Goal: Obtain resource: Obtain resource

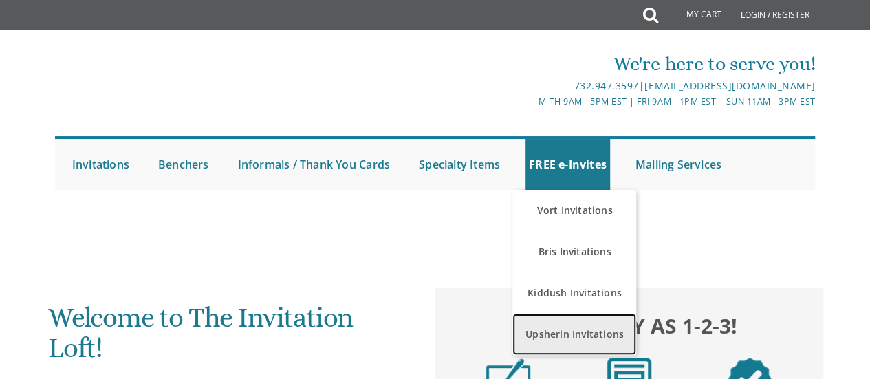
click at [540, 331] on link "Upsherin Invitations" at bounding box center [574, 333] width 124 height 41
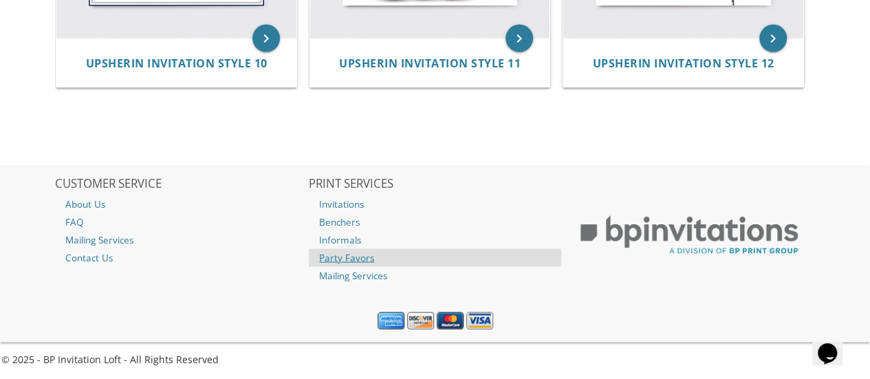
scroll to position [1214, 0]
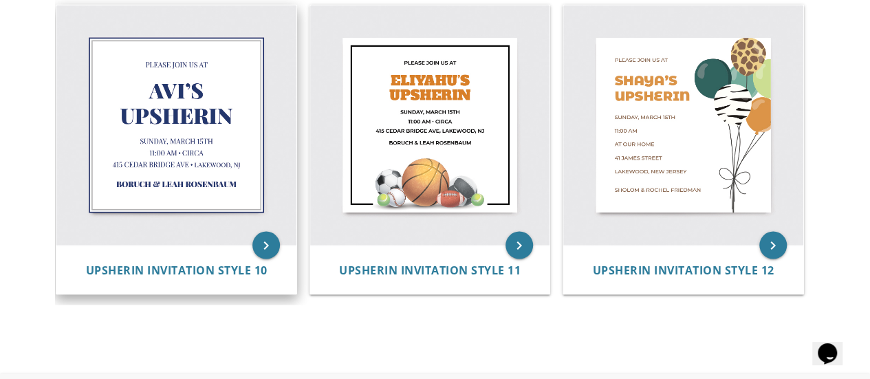
click at [205, 141] on img at bounding box center [176, 125] width 240 height 240
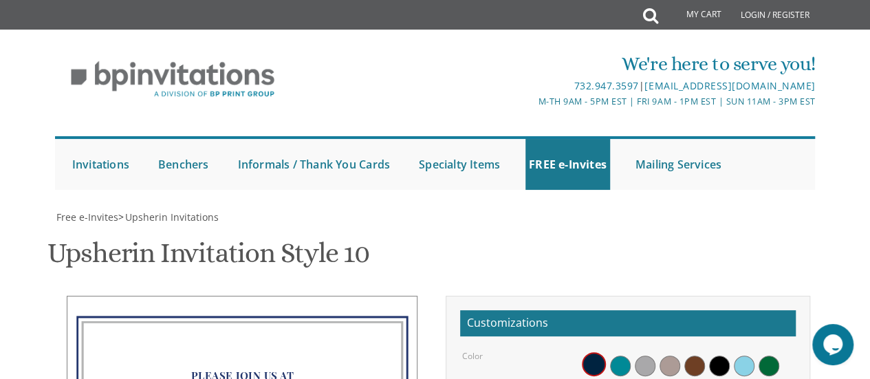
scroll to position [275, 0]
drag, startPoint x: 628, startPoint y: 272, endPoint x: 557, endPoint y: 269, distance: 70.8
type textarea "[PERSON_NAME] M Upsherin"
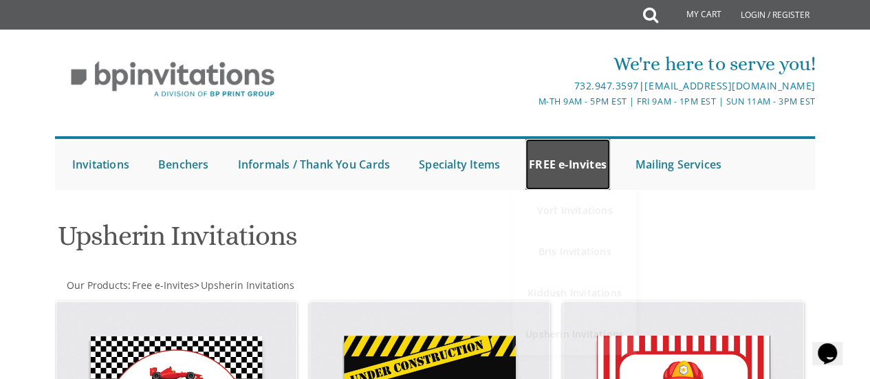
click at [582, 166] on link "FREE e-Invites" at bounding box center [567, 164] width 85 height 51
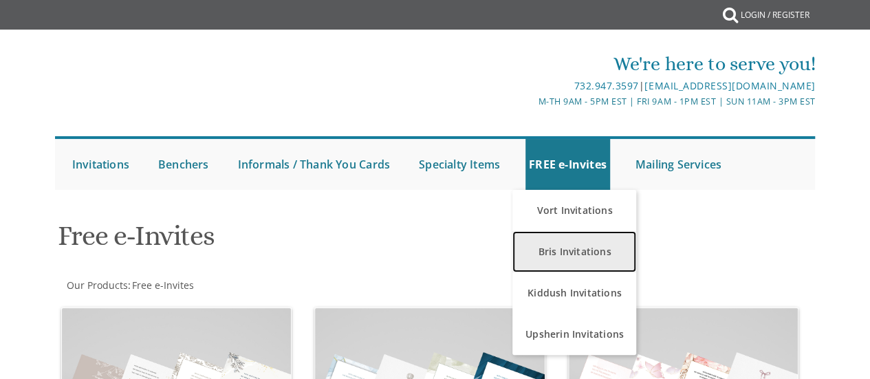
click at [556, 258] on link "Bris Invitations" at bounding box center [574, 251] width 124 height 41
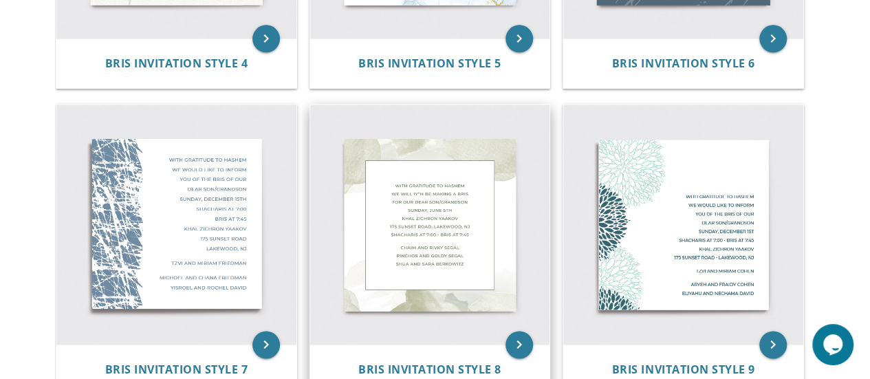
scroll to position [681, 0]
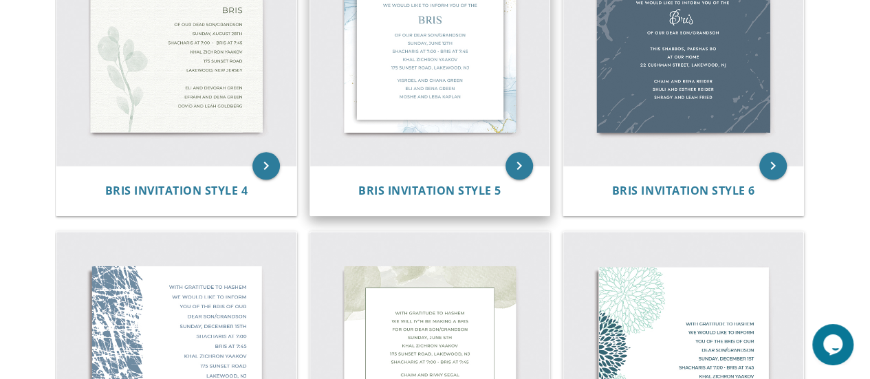
click at [431, 77] on img at bounding box center [430, 46] width 240 height 240
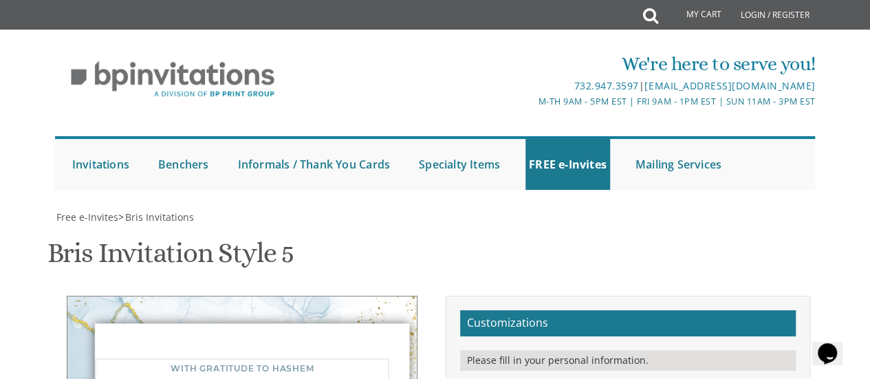
drag, startPoint x: 757, startPoint y: 131, endPoint x: 571, endPoint y: 119, distance: 186.7
type textarea "Please join us at the Bar Mitzvah of our son"
drag, startPoint x: 621, startPoint y: 168, endPoint x: 553, endPoint y: 185, distance: 70.7
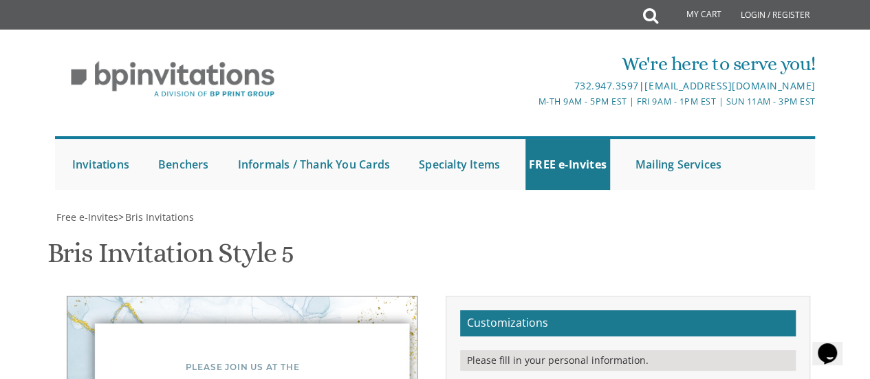
type textarea "Chaim Mordechai"
drag, startPoint x: 706, startPoint y: 208, endPoint x: 576, endPoint y: 199, distance: 130.3
click at [511, 228] on div "Bris Invitation Style 5 SKU: bris5" at bounding box center [434, 255] width 775 height 54
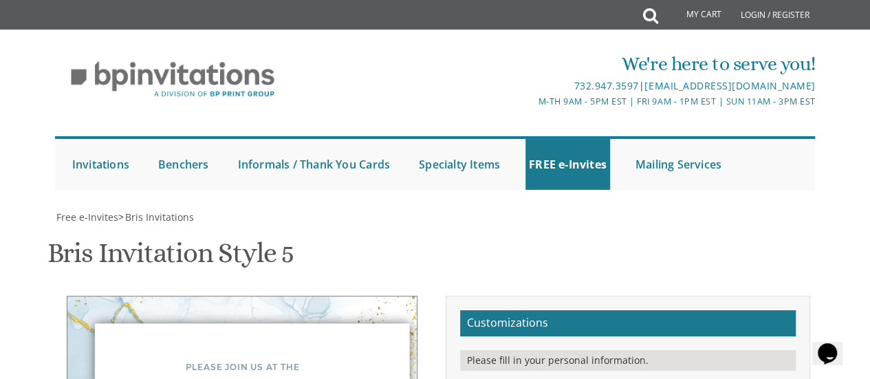
drag, startPoint x: 700, startPoint y: 214, endPoint x: 569, endPoint y: 214, distance: 131.3
drag, startPoint x: 722, startPoint y: 234, endPoint x: 585, endPoint y: 247, distance: 138.1
drag, startPoint x: 716, startPoint y: 251, endPoint x: 535, endPoint y: 248, distance: 181.5
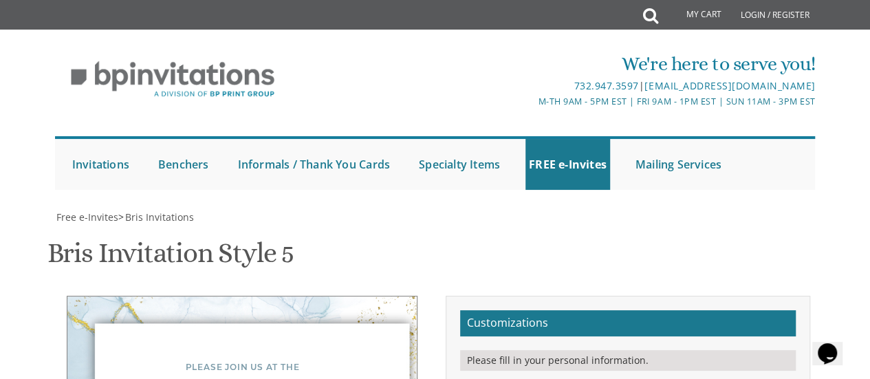
drag, startPoint x: 748, startPoint y: 261, endPoint x: 537, endPoint y: 269, distance: 211.2
type textarea "Sunday December 21 Krias HaTorah and Mussaf at 10 AM L'Chaim Center 1234 Lake C…"
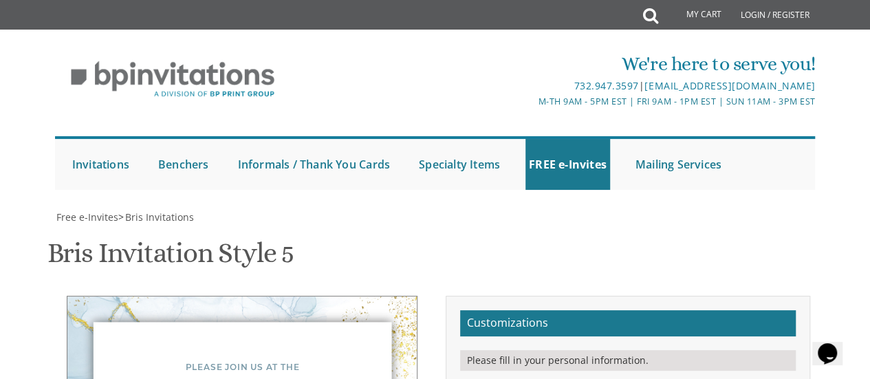
drag, startPoint x: 696, startPoint y: 159, endPoint x: 540, endPoint y: 162, distance: 155.4
drag, startPoint x: 697, startPoint y: 170, endPoint x: 541, endPoint y: 155, distance: 156.8
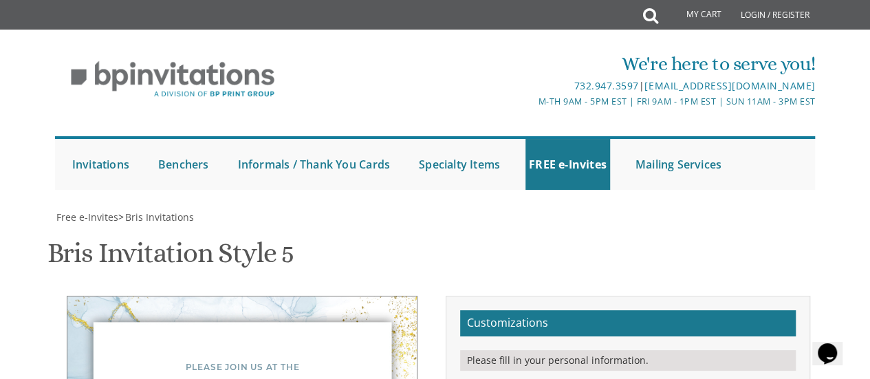
type textarea "Menasheh and Rachel Lewin RSVP via text to 301-276-7184"
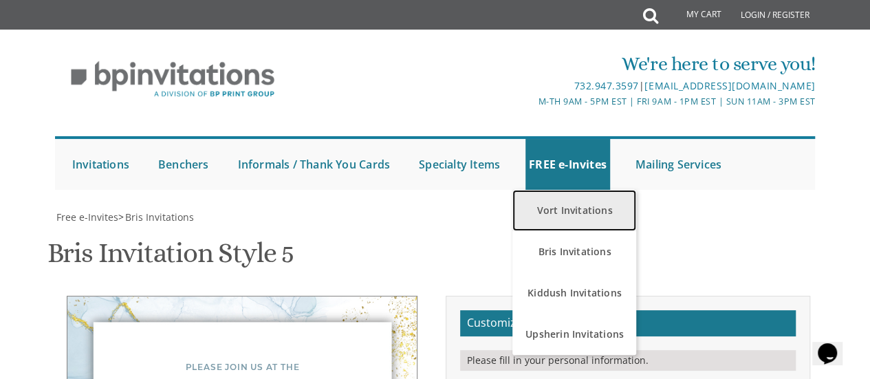
click at [561, 190] on link "Vort Invitations" at bounding box center [574, 210] width 124 height 41
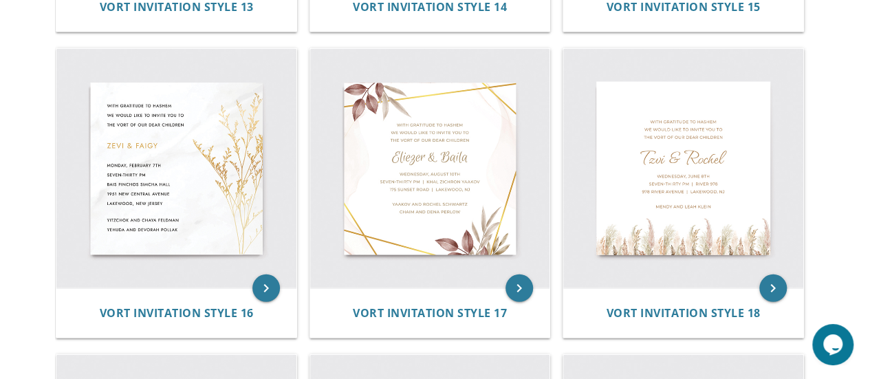
scroll to position [1718, 0]
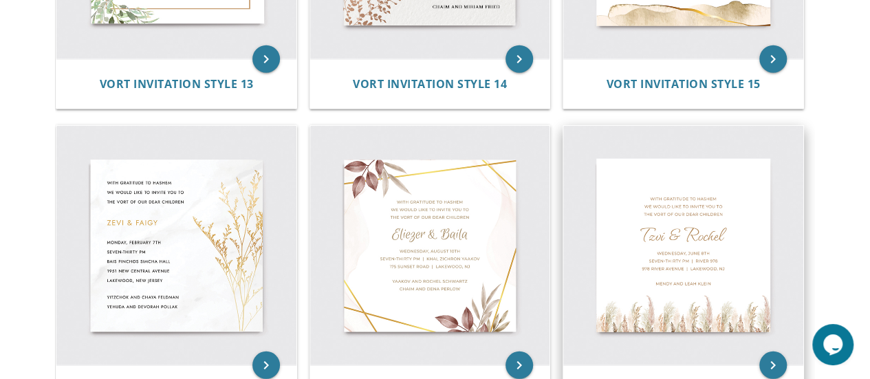
click at [733, 239] on img at bounding box center [683, 246] width 240 height 240
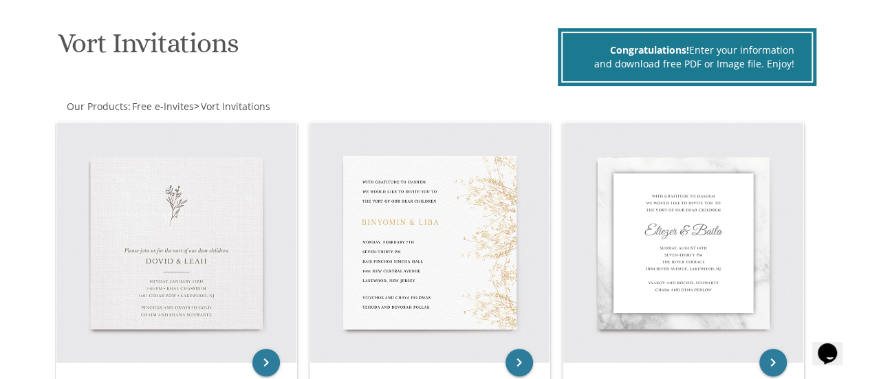
scroll to position [206, 0]
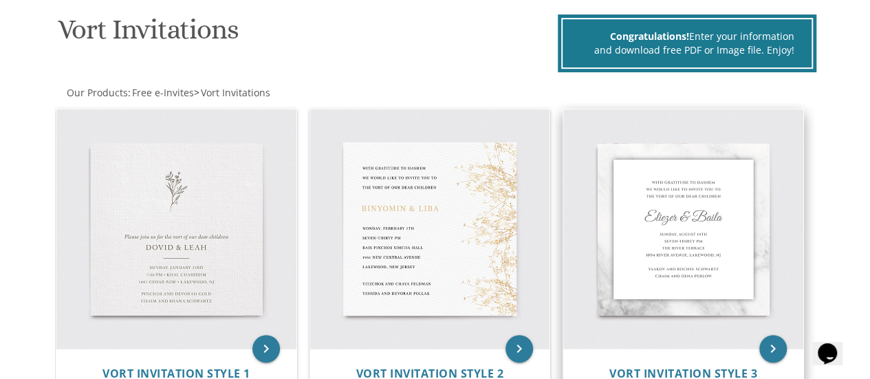
click at [685, 211] on img at bounding box center [683, 229] width 240 height 240
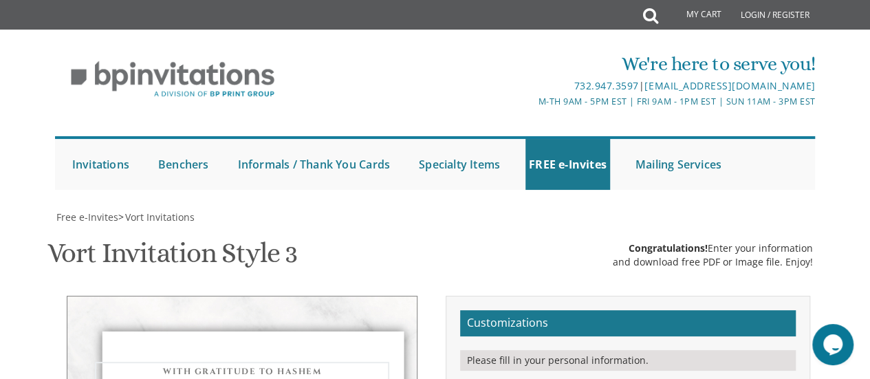
drag, startPoint x: 729, startPoint y: 145, endPoint x: 597, endPoint y: 108, distance: 137.1
type textarea "Please join us at the Bar Mitzvah of our son"
drag, startPoint x: 680, startPoint y: 221, endPoint x: 557, endPoint y: 221, distance: 123.7
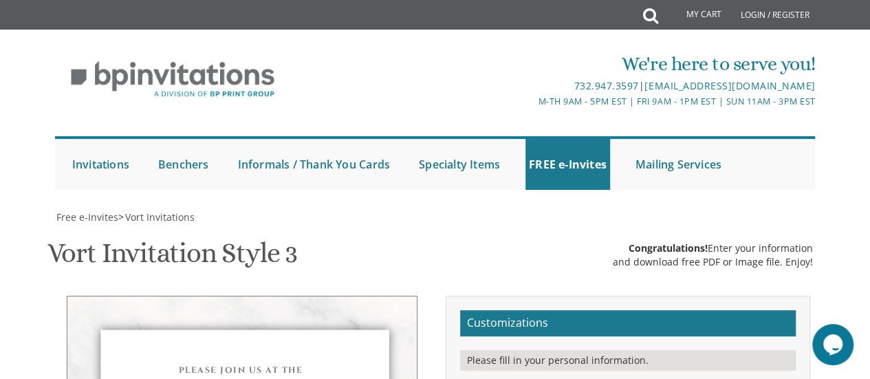
type textarea "[PERSON_NAME]"
